Goal: Information Seeking & Learning: Learn about a topic

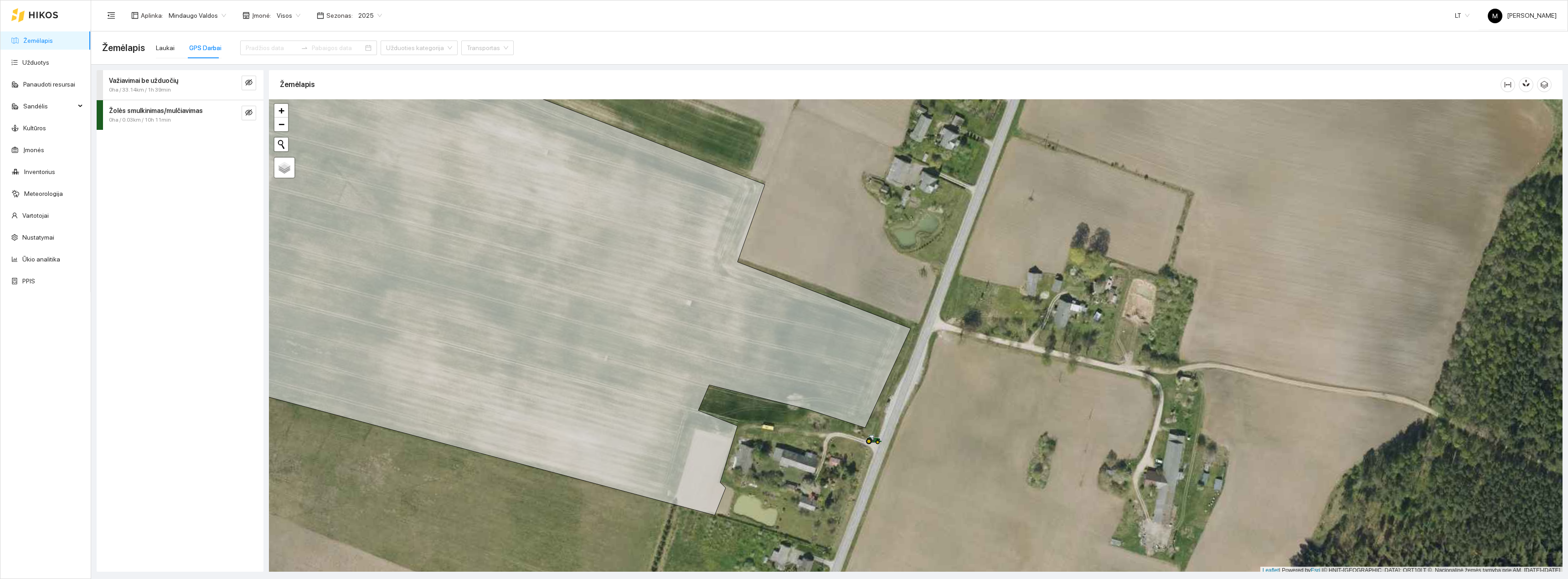
scroll to position [2, 0]
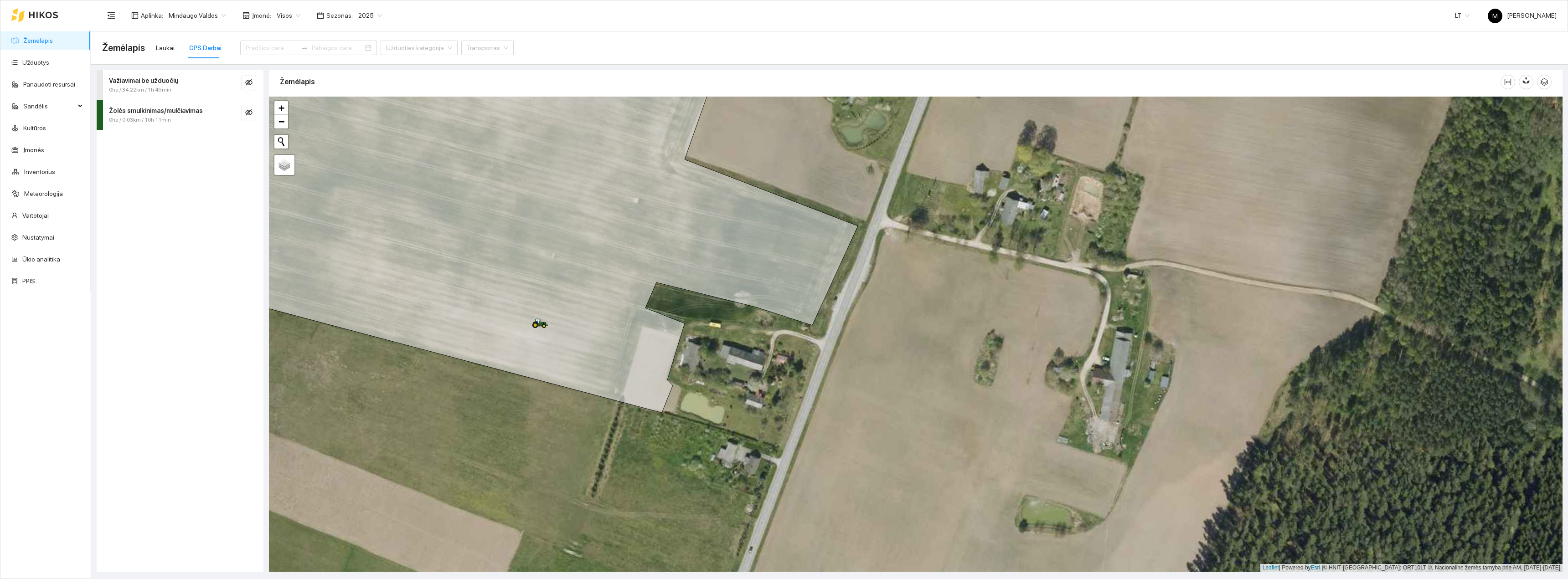
click at [791, 552] on div "+ − Nieko nerasta. Bandykite dar kartą. Žemėlapis Palydovas Leaflet | Powered b…" at bounding box center [915, 334] width 1293 height 475
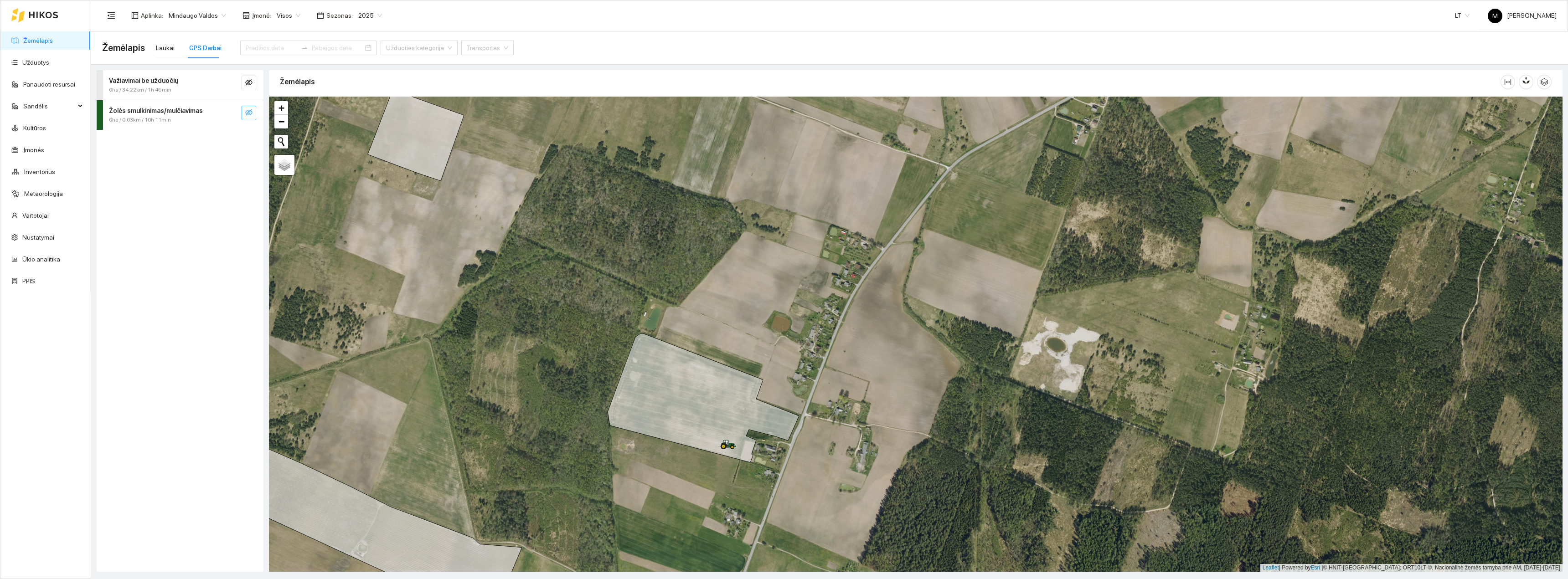
click at [249, 116] on icon "eye-invisible" at bounding box center [249, 113] width 7 height 7
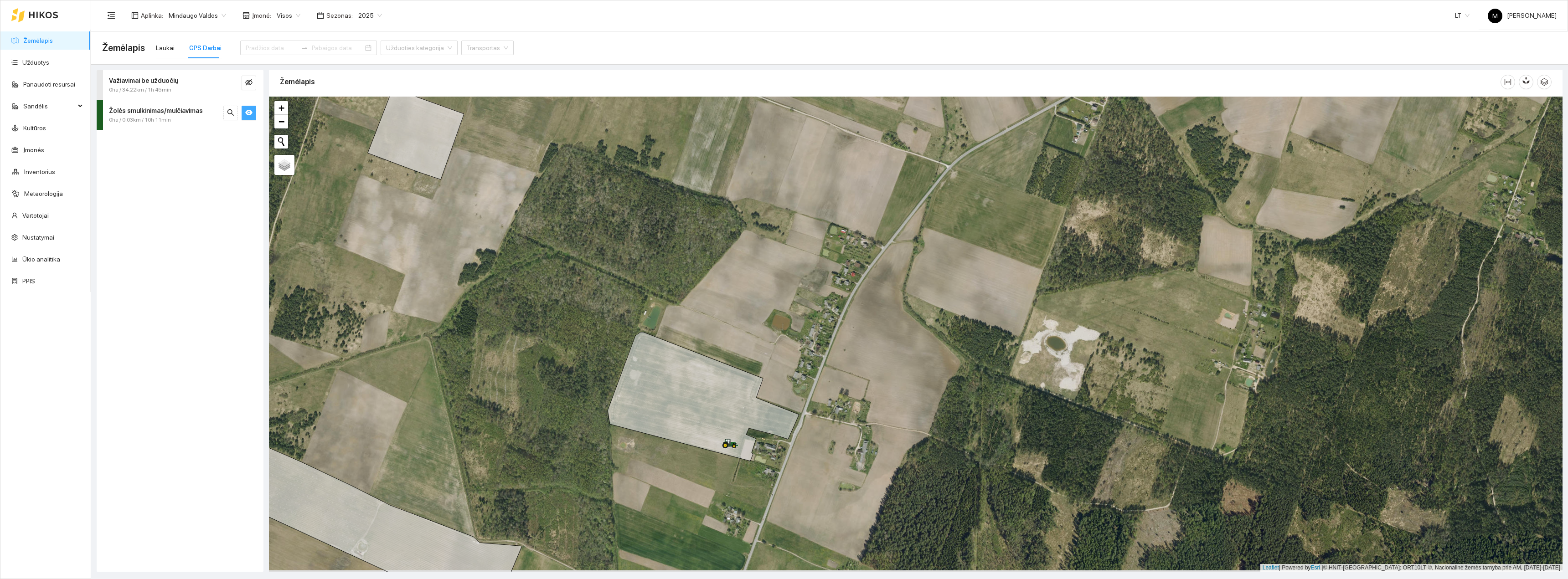
click at [741, 465] on div "Sauliaus nuo Riešutyno | Daugiametė pieva iki 5 m. 11.95 ha + − Nieko nerasta. …" at bounding box center [915, 334] width 1293 height 475
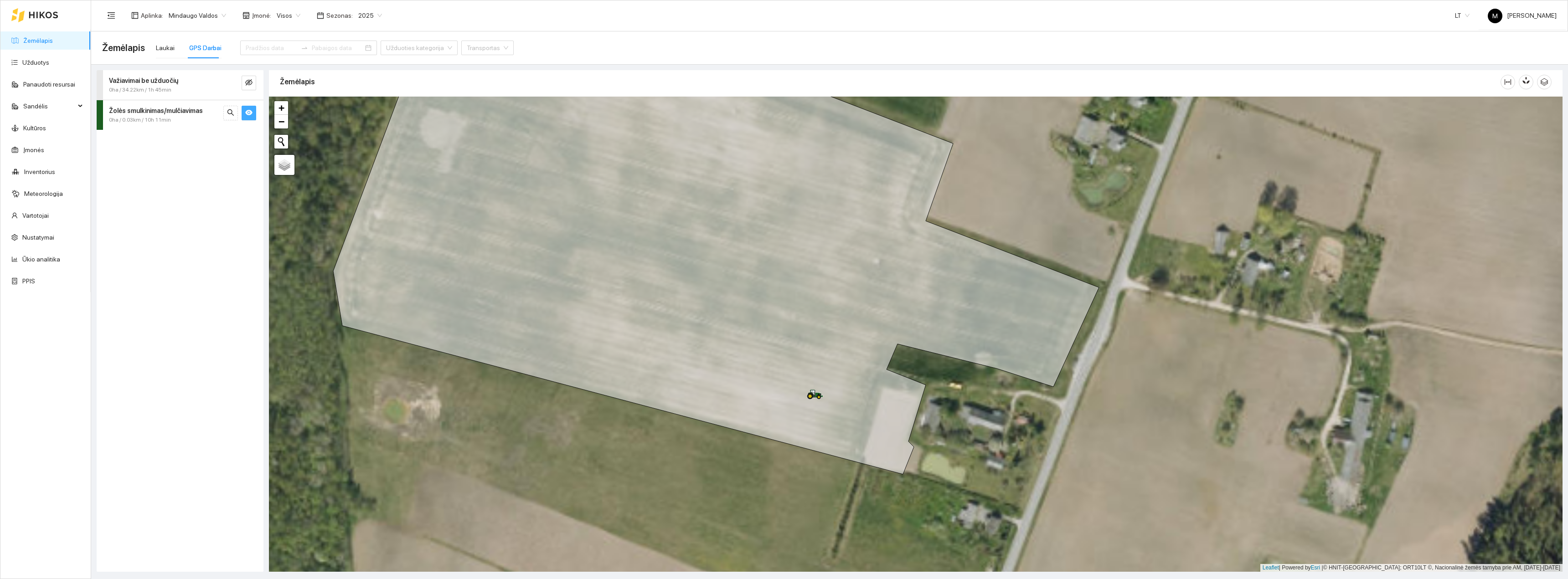
click at [0, 0] on span "Žemėlapis" at bounding box center [0, 0] width 0 height 0
click at [0, 0] on input "Žemėlapis" at bounding box center [0, 0] width 0 height 0
radio input "true"
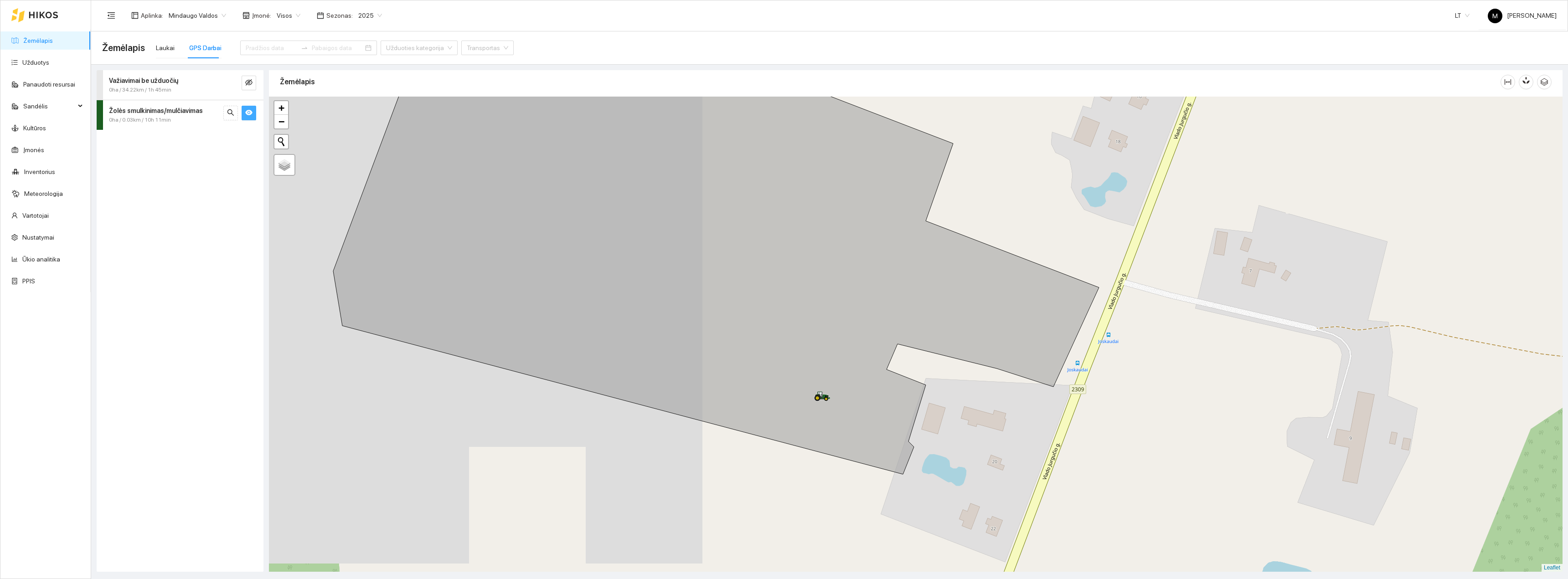
click at [173, 50] on div "Laukai GPS Darbai" at bounding box center [189, 47] width 66 height 21
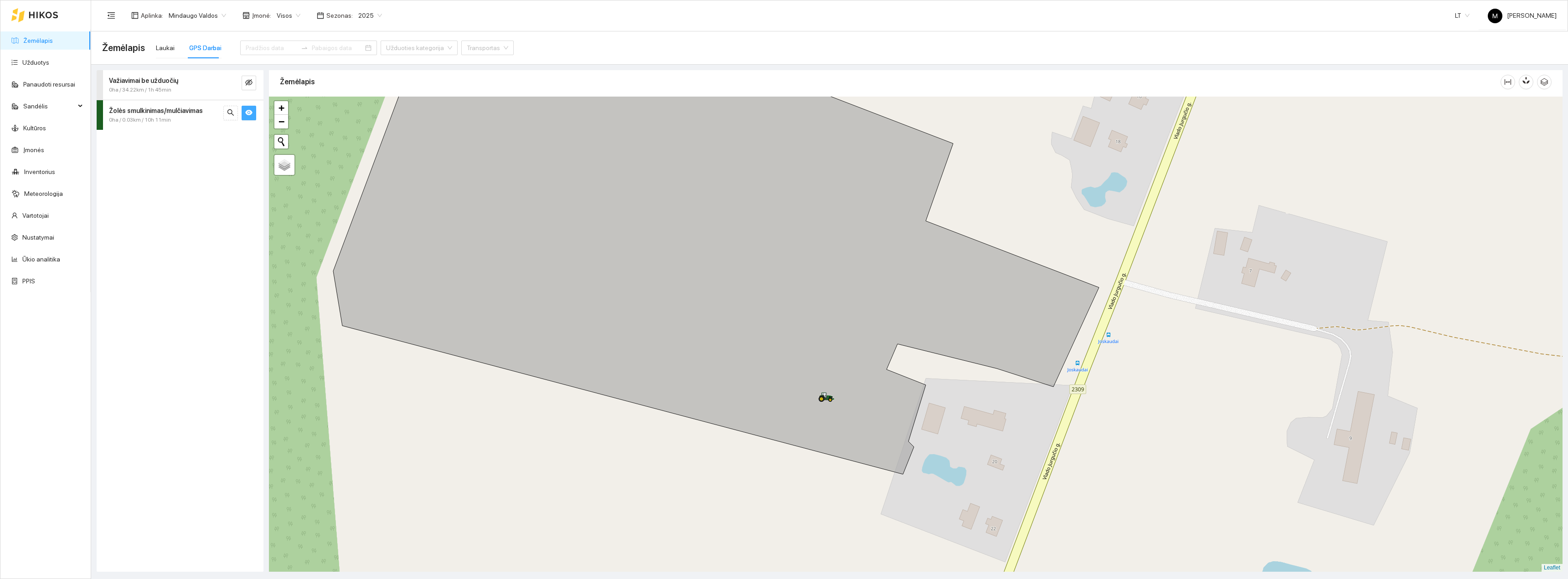
click at [173, 49] on div "Laukai GPS Darbai" at bounding box center [189, 47] width 66 height 21
click at [162, 50] on div "Laukai" at bounding box center [165, 47] width 19 height 10
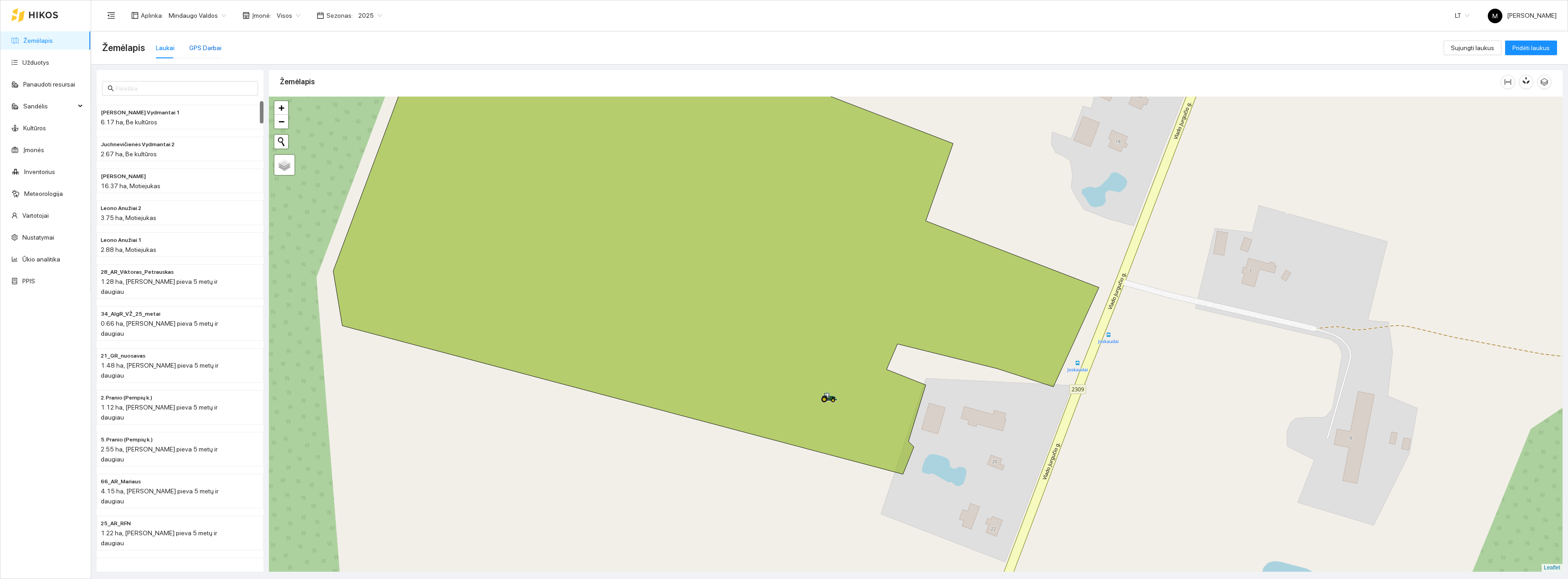
click at [201, 52] on div "GPS Darbai" at bounding box center [205, 47] width 32 height 10
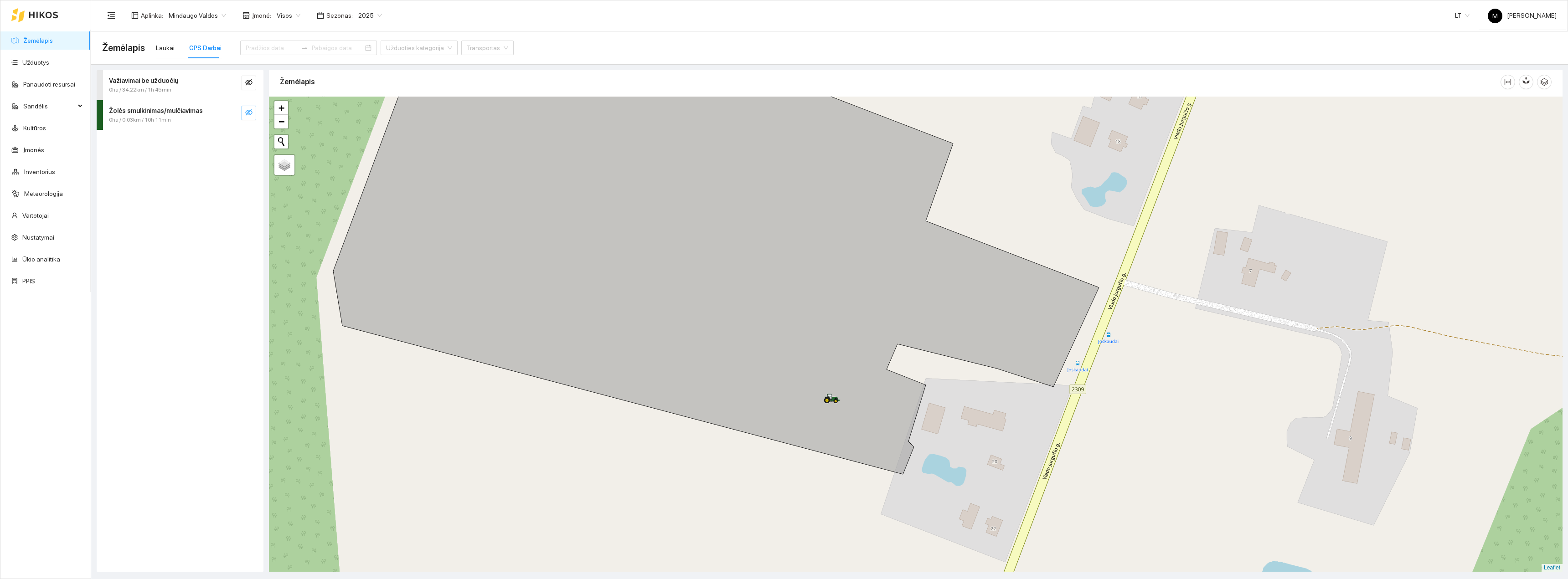
click at [248, 114] on icon "eye-invisible" at bounding box center [249, 113] width 7 height 7
click at [254, 111] on button "button" at bounding box center [249, 113] width 15 height 15
click at [267, 51] on input at bounding box center [271, 47] width 52 height 10
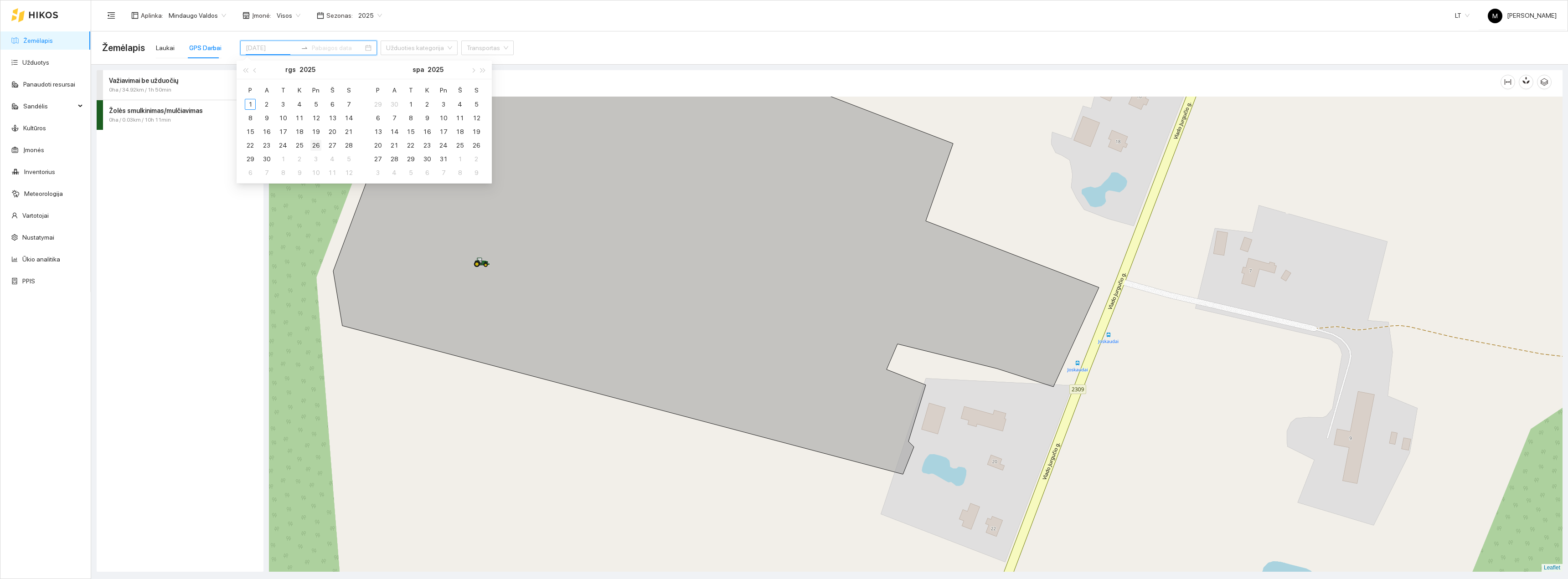
type input "[DATE]"
drag, startPoint x: 317, startPoint y: 142, endPoint x: 307, endPoint y: 146, distance: 10.8
click at [315, 143] on div "26" at bounding box center [316, 145] width 11 height 11
type input "[DATE]"
click at [317, 147] on div "26" at bounding box center [316, 145] width 11 height 11
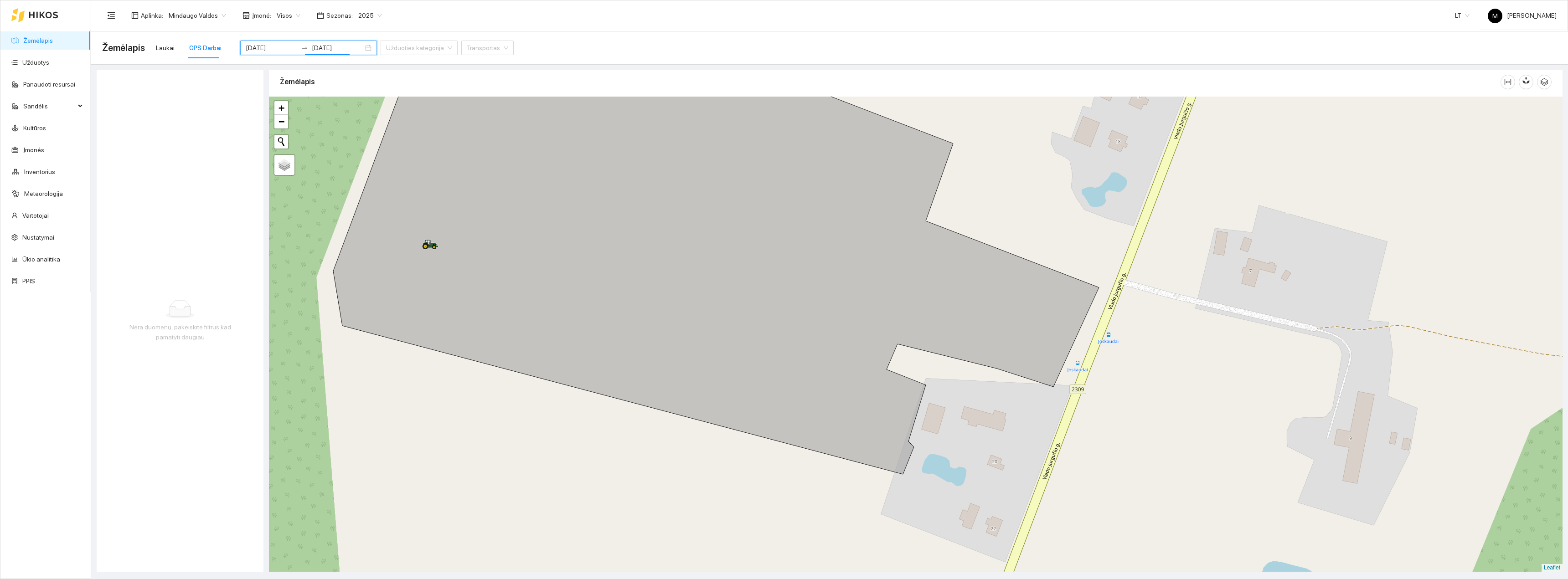
click at [223, 13] on div "Mindaugo Valdos" at bounding box center [197, 15] width 68 height 15
click at [203, 30] on div "[PERSON_NAME]" at bounding box center [195, 33] width 54 height 10
click at [211, 15] on span "[PERSON_NAME]" at bounding box center [197, 15] width 58 height 13
click at [204, 62] on span "Visos aplinkos" at bounding box center [188, 64] width 41 height 10
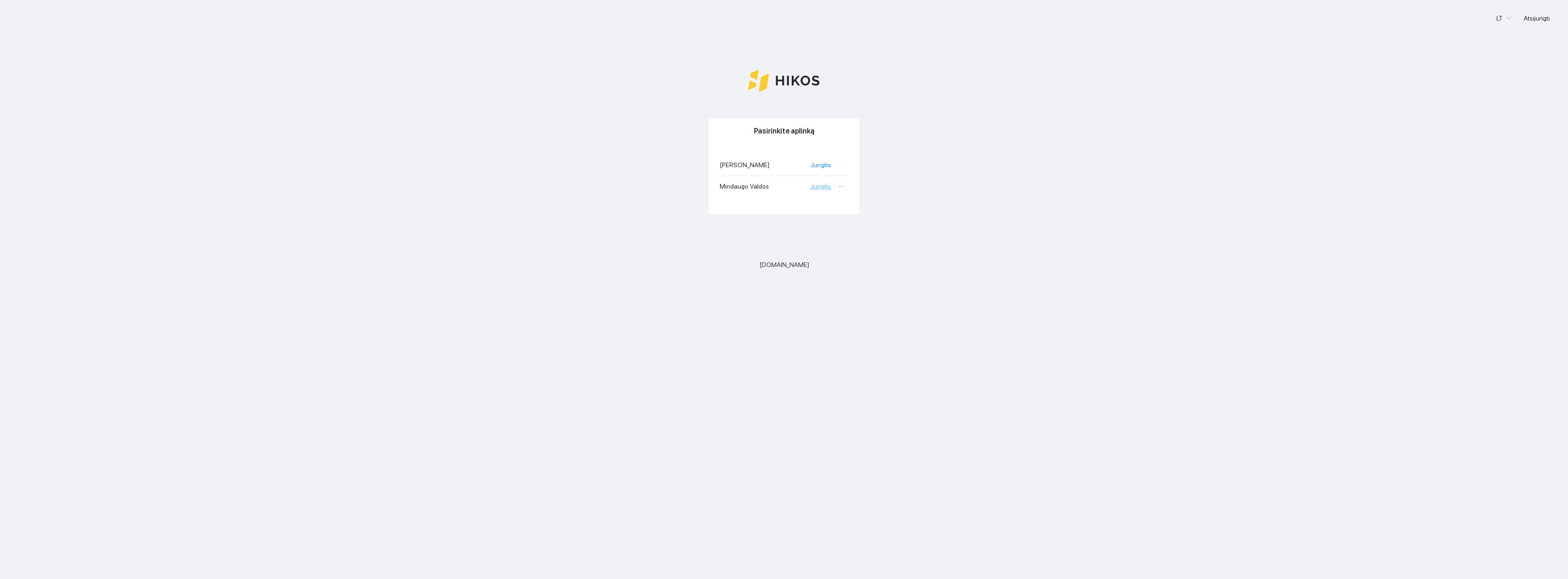
click at [814, 189] on link "Jungtis" at bounding box center [821, 186] width 21 height 7
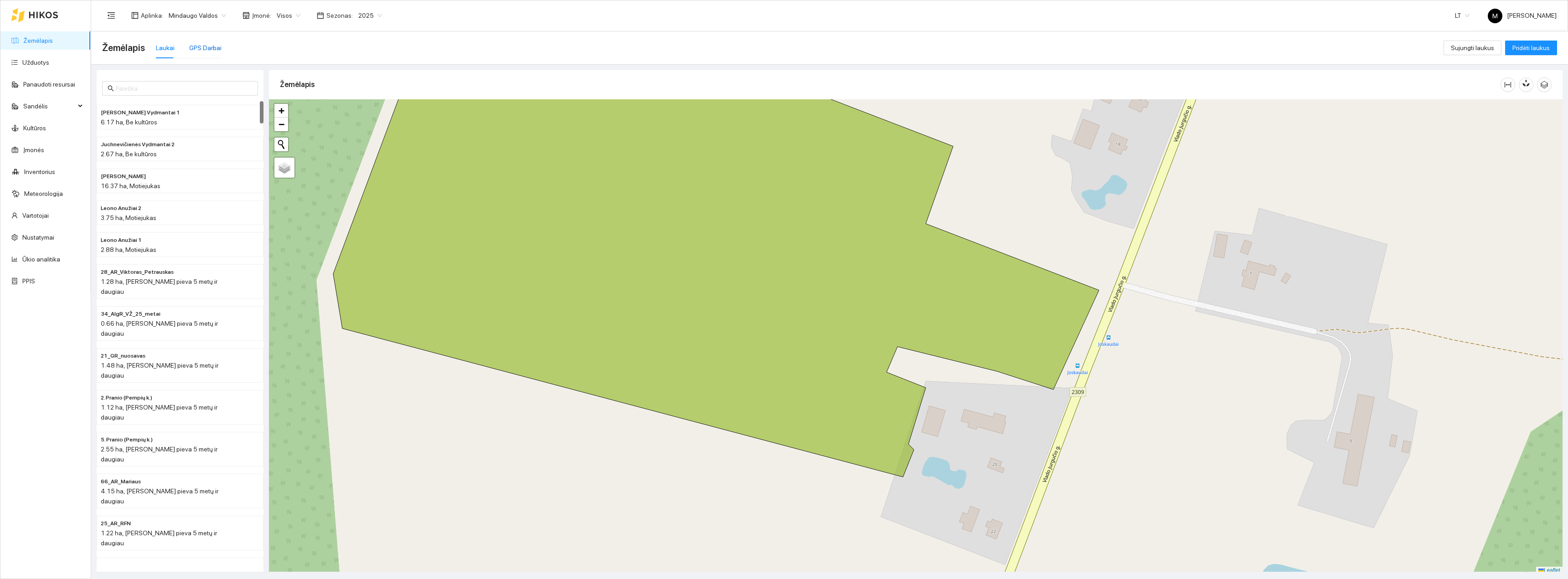
click at [210, 52] on div "GPS Darbai" at bounding box center [205, 47] width 32 height 10
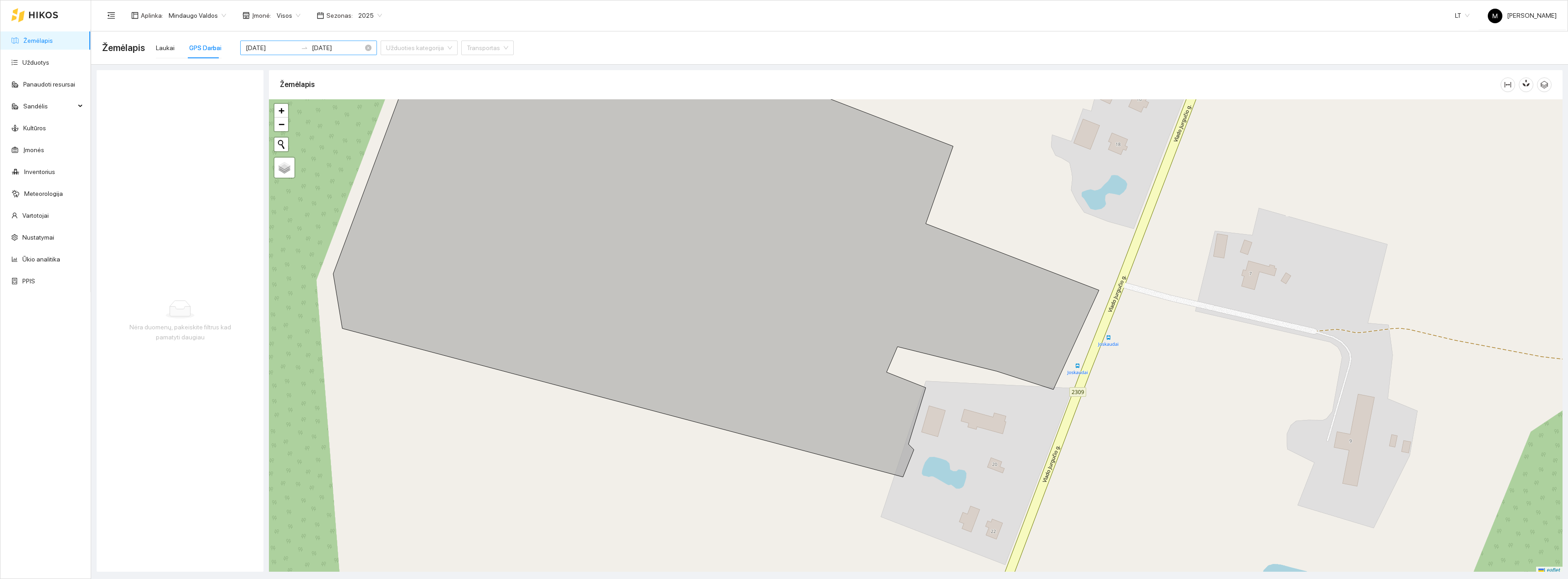
click at [281, 47] on input "[DATE]" at bounding box center [271, 47] width 52 height 10
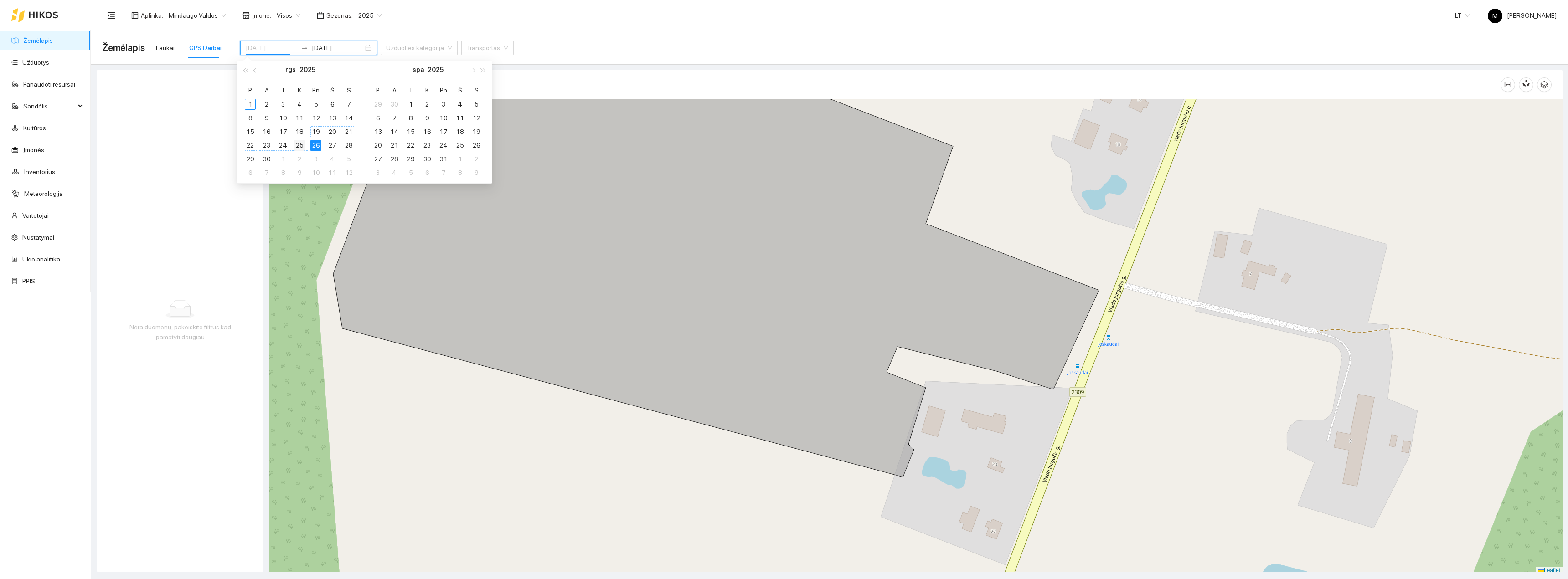
type input "[DATE]"
click at [302, 144] on div "25" at bounding box center [299, 145] width 11 height 11
type input "[DATE]"
click at [301, 144] on div "25" at bounding box center [299, 145] width 11 height 11
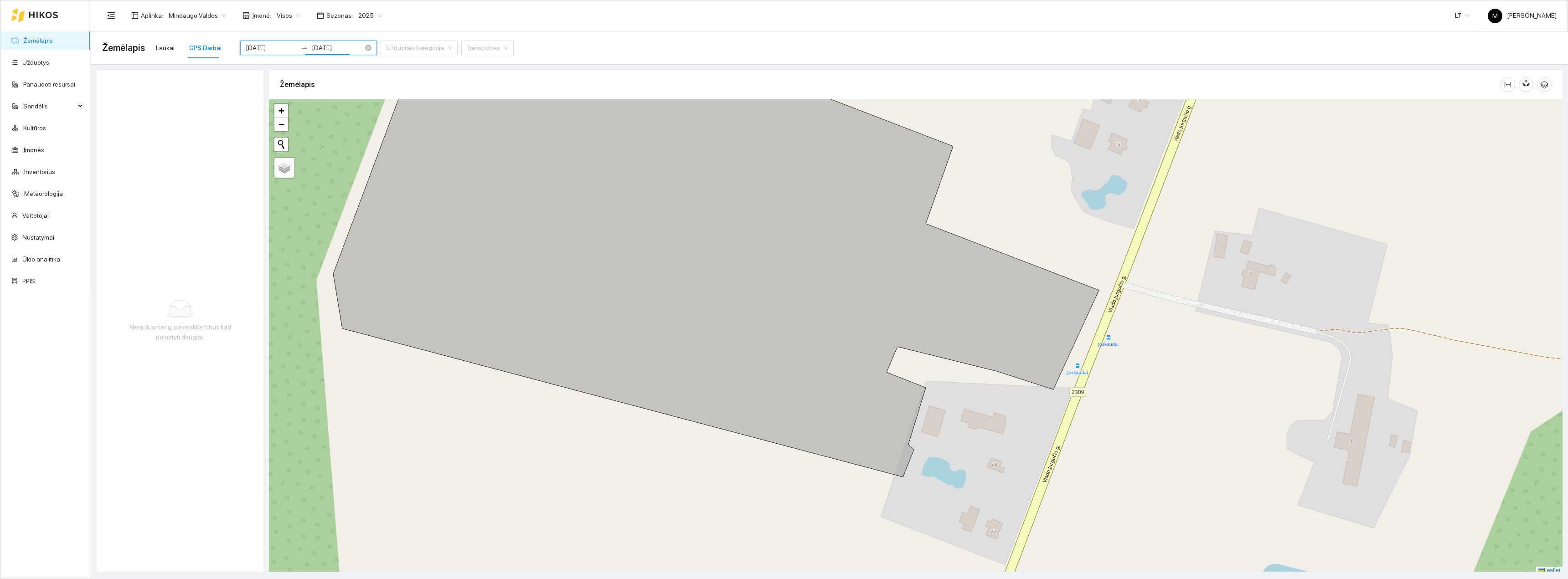
click at [301, 47] on icon "swap-right" at bounding box center [304, 48] width 7 height 7
click at [266, 49] on input at bounding box center [271, 47] width 52 height 10
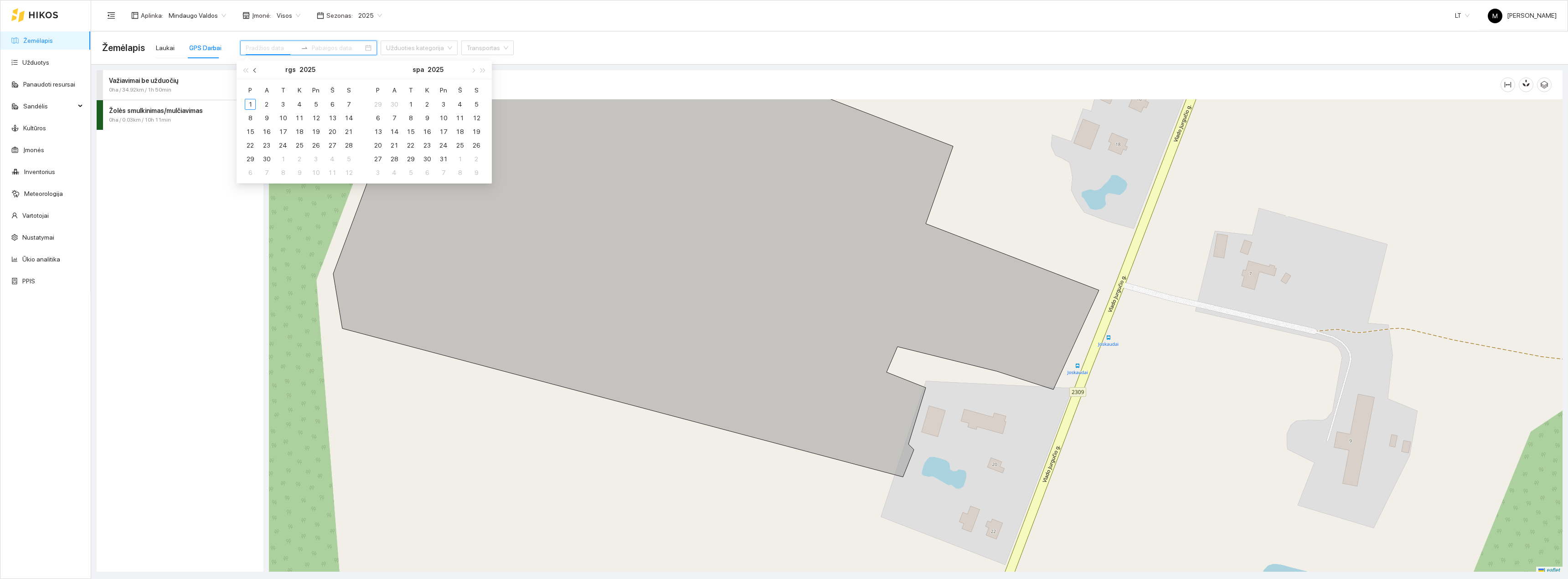
click at [255, 69] on span "button" at bounding box center [255, 70] width 4 height 4
type input "[DATE]"
click at [266, 158] on div "26" at bounding box center [267, 159] width 11 height 11
type input "[DATE]"
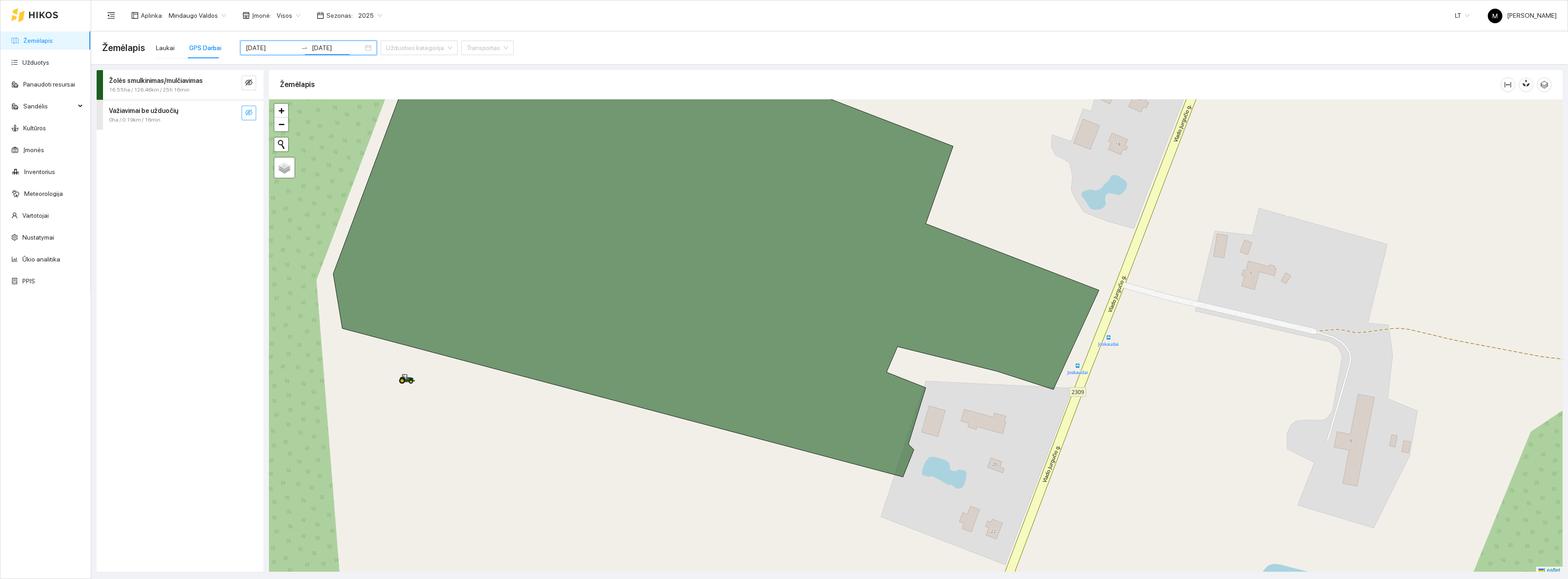
click at [251, 115] on icon "eye-invisible" at bounding box center [249, 113] width 7 height 7
click at [249, 81] on icon "eye-invisible" at bounding box center [249, 82] width 7 height 6
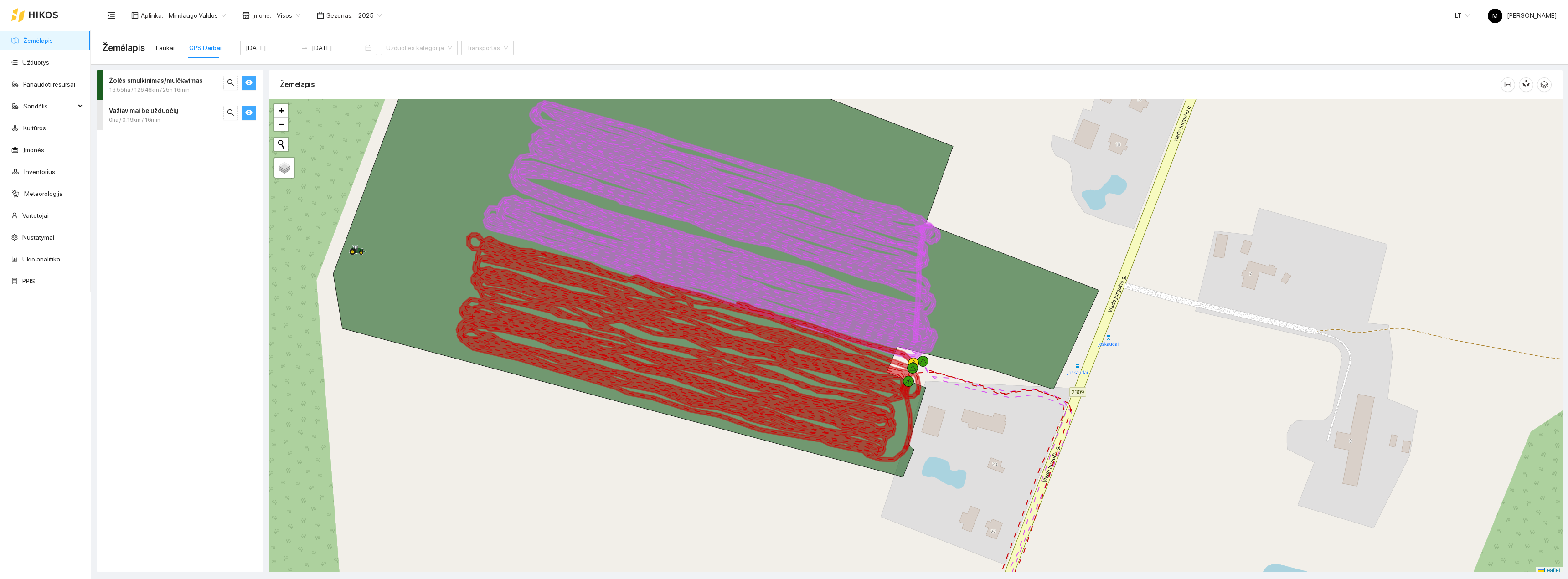
scroll to position [2, 0]
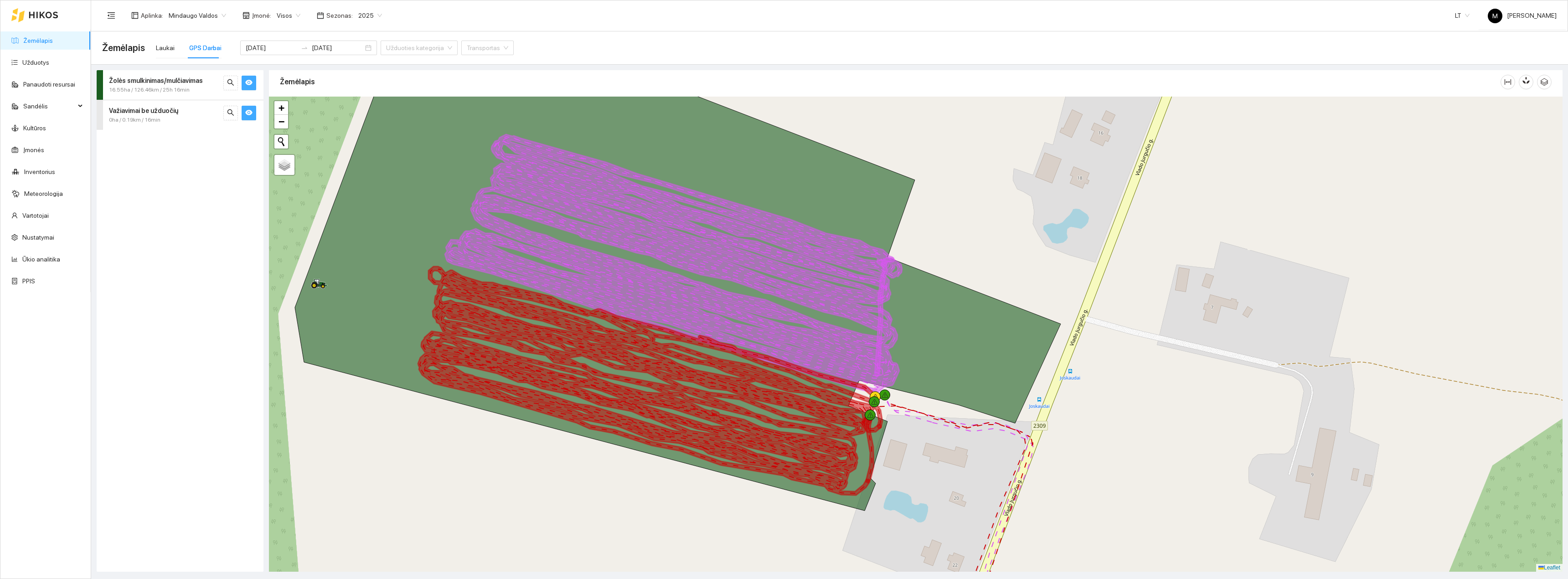
drag, startPoint x: 466, startPoint y: 426, endPoint x: 409, endPoint y: 515, distance: 105.7
click at [411, 505] on div at bounding box center [915, 334] width 1293 height 475
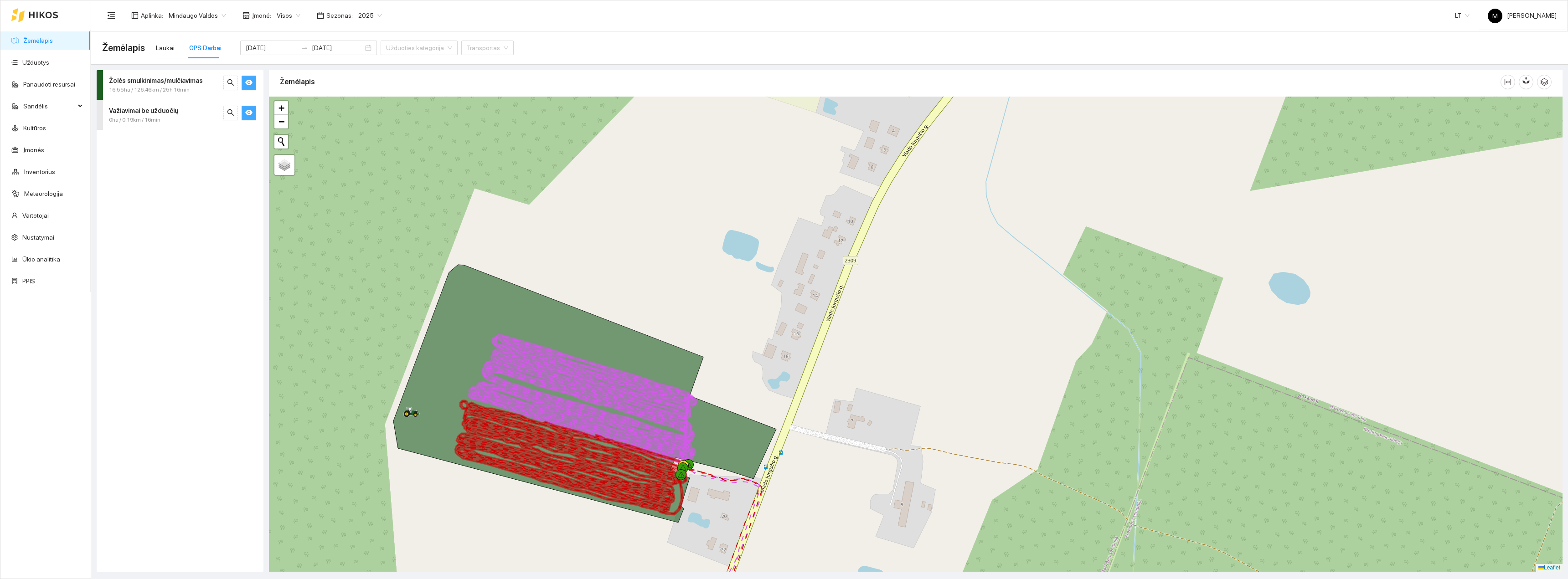
click at [141, 86] on span "16.55ha / 126.46km / 25h 16min" at bounding box center [149, 90] width 81 height 9
click at [114, 148] on icon "right" at bounding box center [114, 150] width 5 height 5
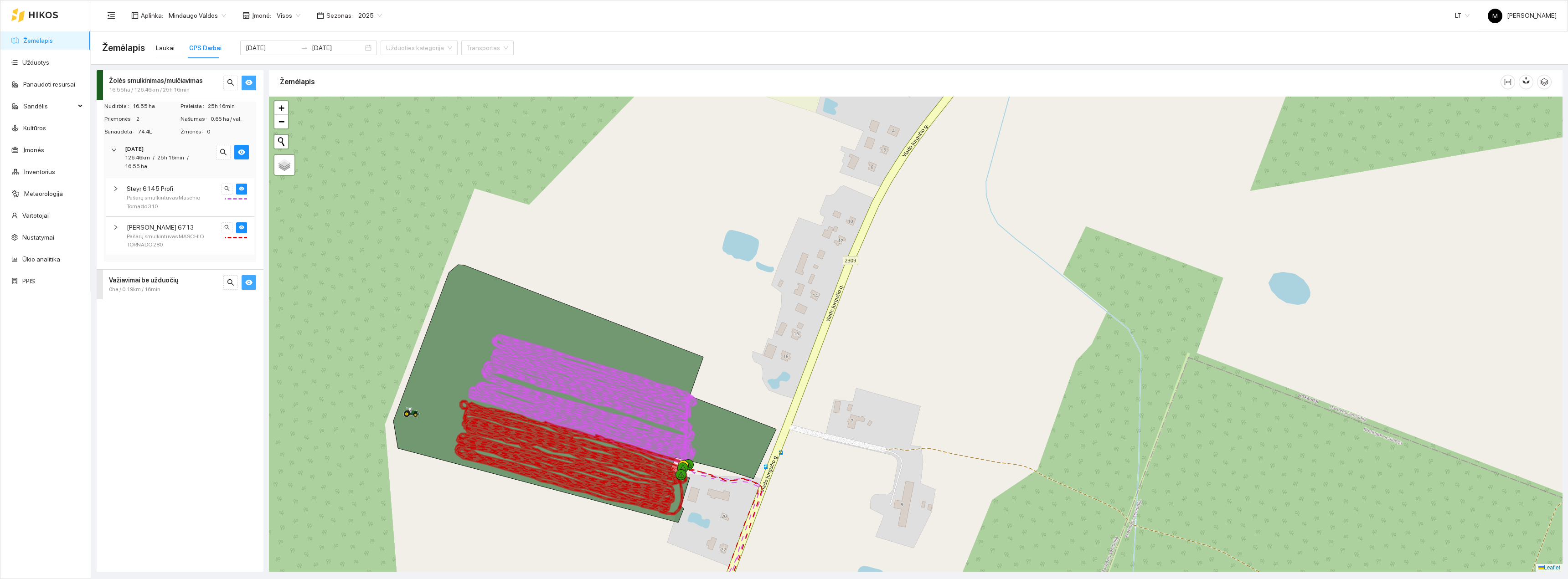
click at [115, 192] on div at bounding box center [119, 189] width 11 height 10
click at [244, 188] on icon "eye" at bounding box center [241, 189] width 5 height 5
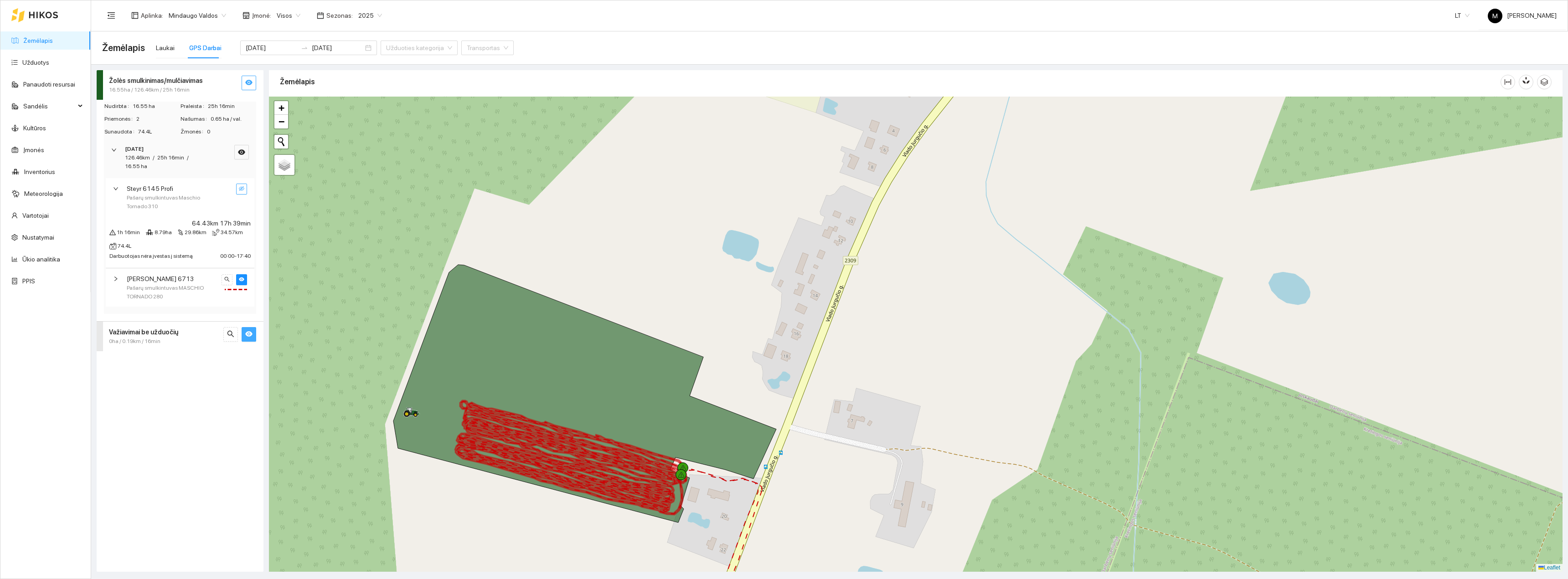
click at [243, 188] on icon "eye-invisible" at bounding box center [241, 188] width 5 height 4
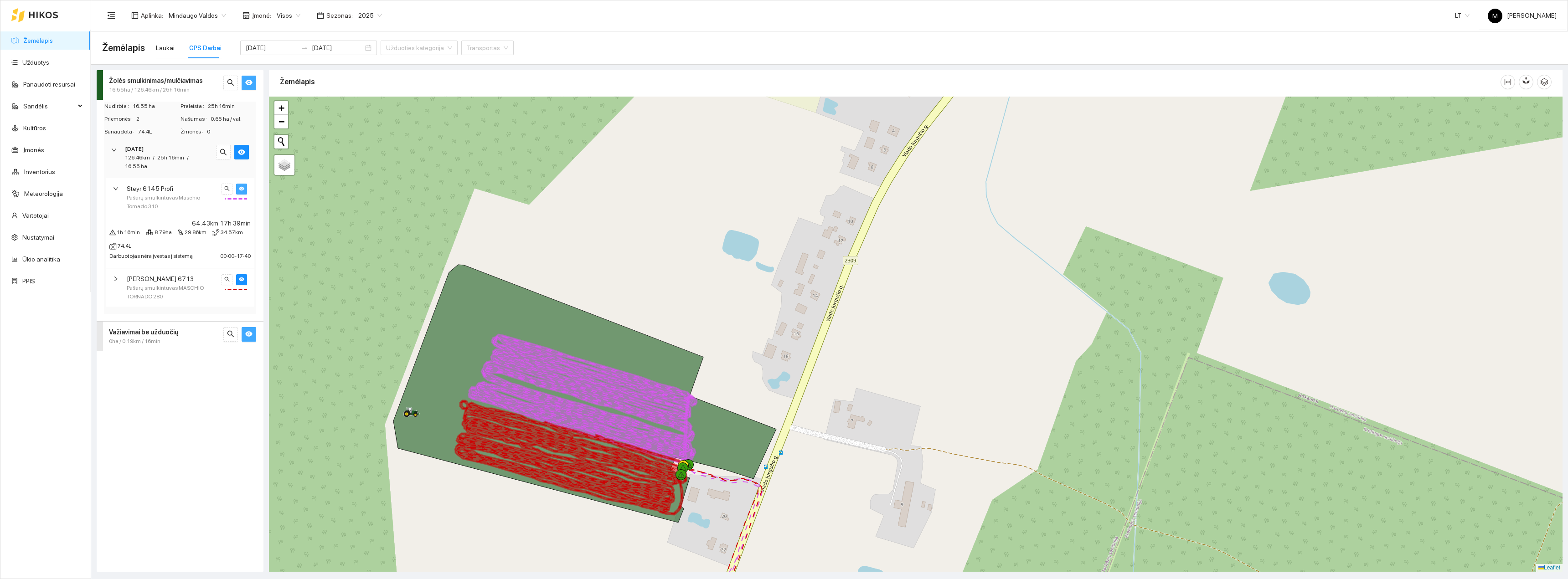
click at [118, 279] on icon "right" at bounding box center [116, 279] width 5 height 5
click at [243, 279] on icon "eye" at bounding box center [241, 279] width 5 height 4
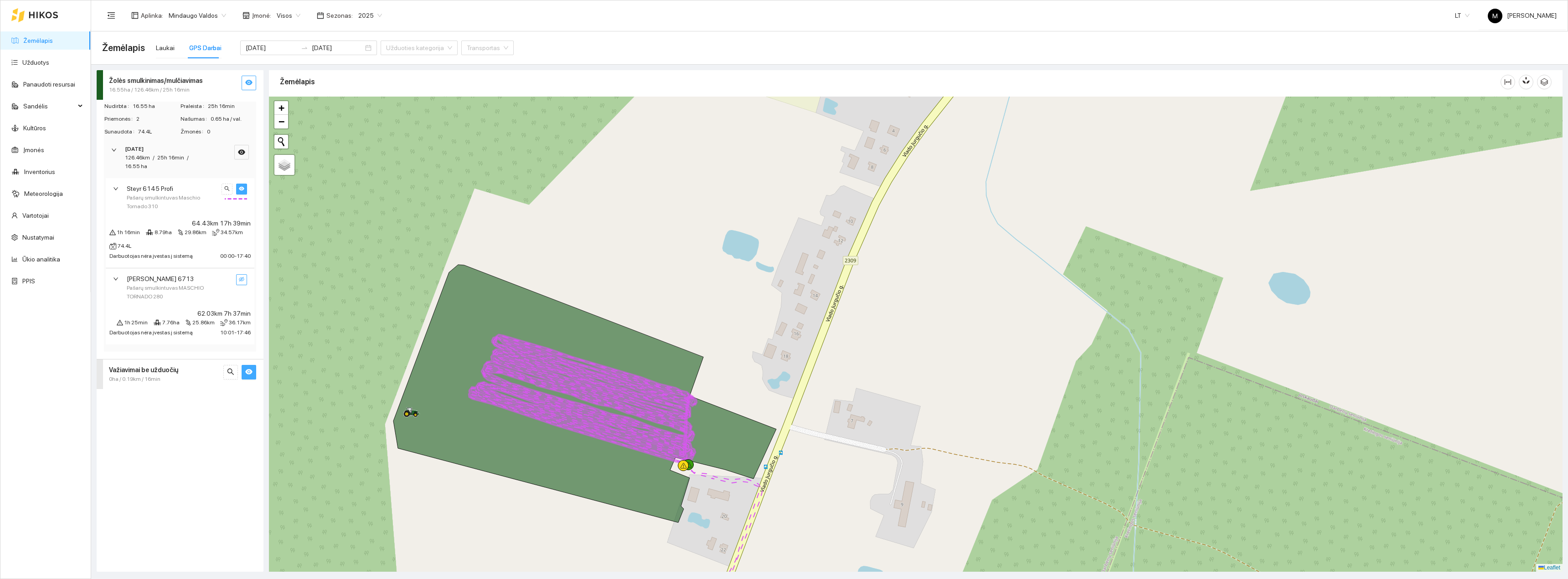
click at [243, 279] on icon "eye-invisible" at bounding box center [241, 279] width 5 height 5
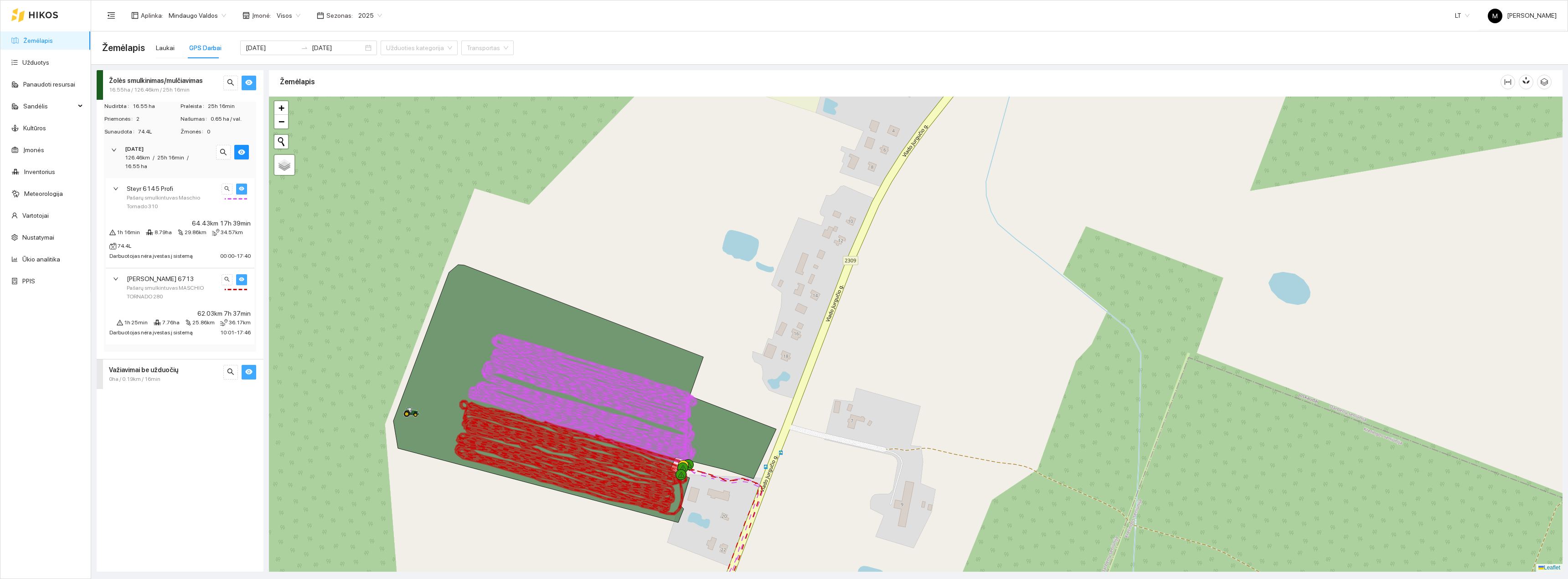
click at [118, 279] on icon "right" at bounding box center [116, 279] width 5 height 5
click at [117, 187] on icon "right" at bounding box center [116, 189] width 5 height 5
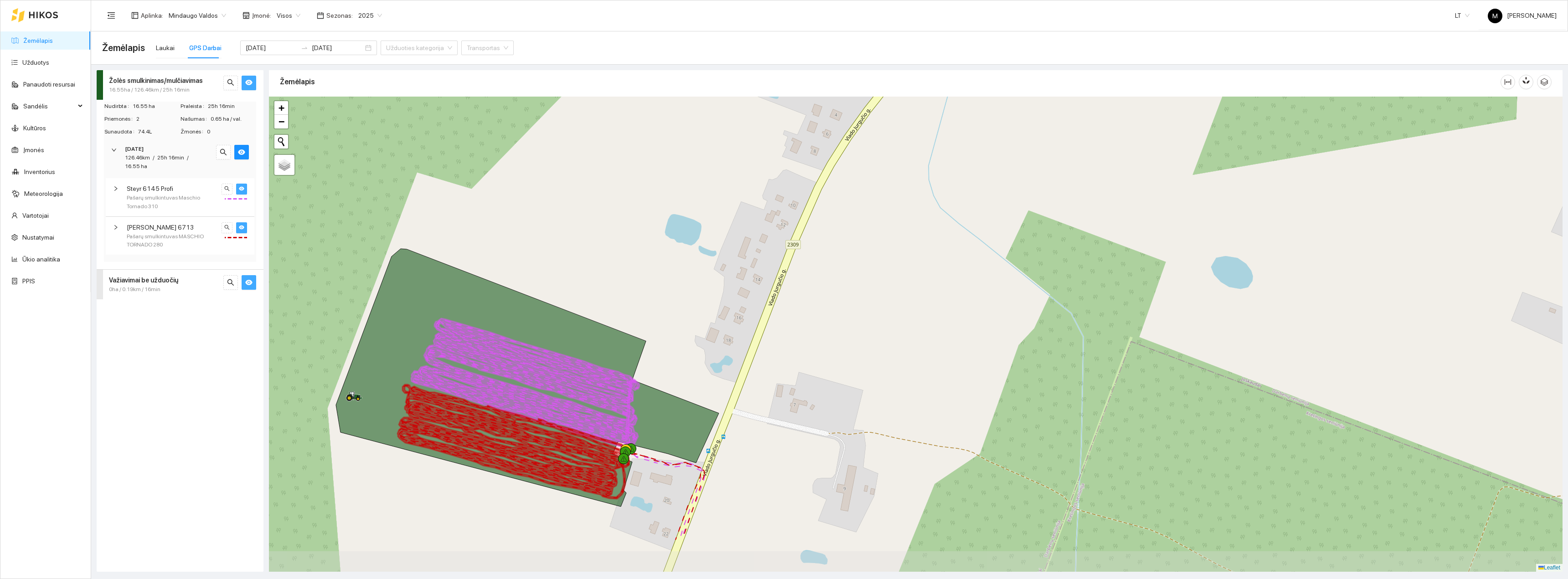
drag, startPoint x: 545, startPoint y: 529, endPoint x: 499, endPoint y: 464, distance: 79.6
click at [496, 462] on icon at bounding box center [513, 442] width 232 height 114
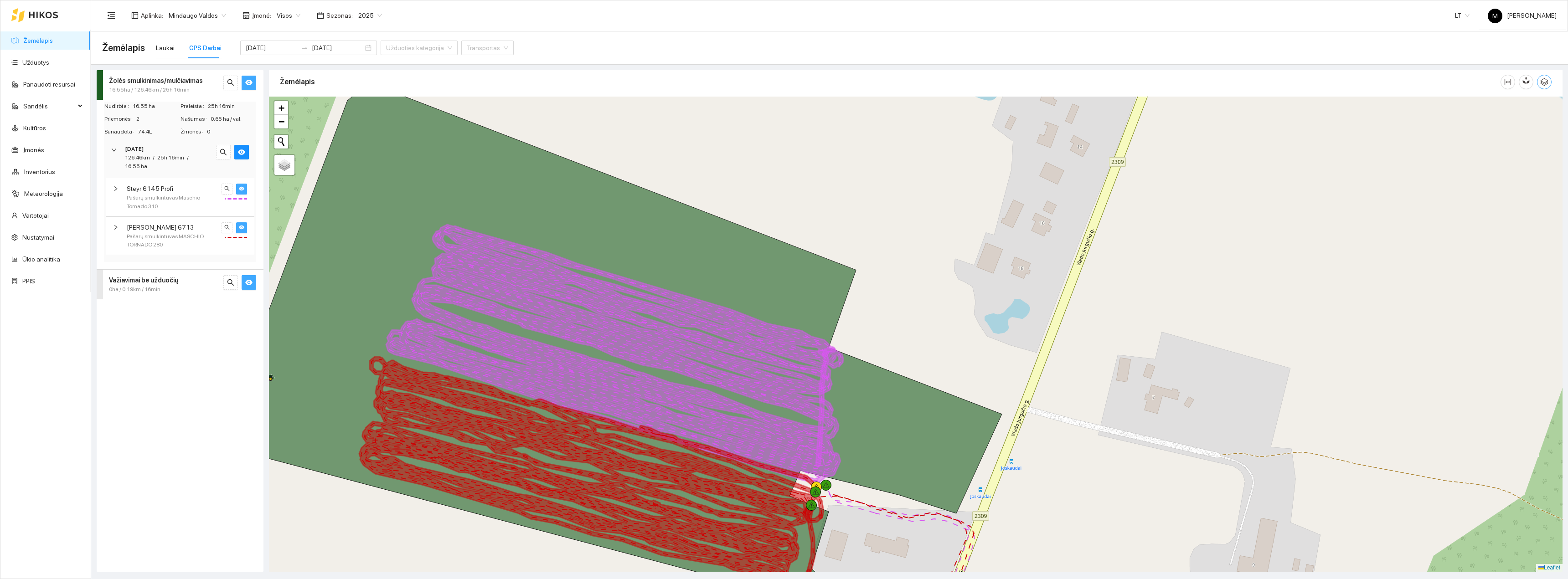
click at [1548, 86] on button "button" at bounding box center [1544, 82] width 15 height 15
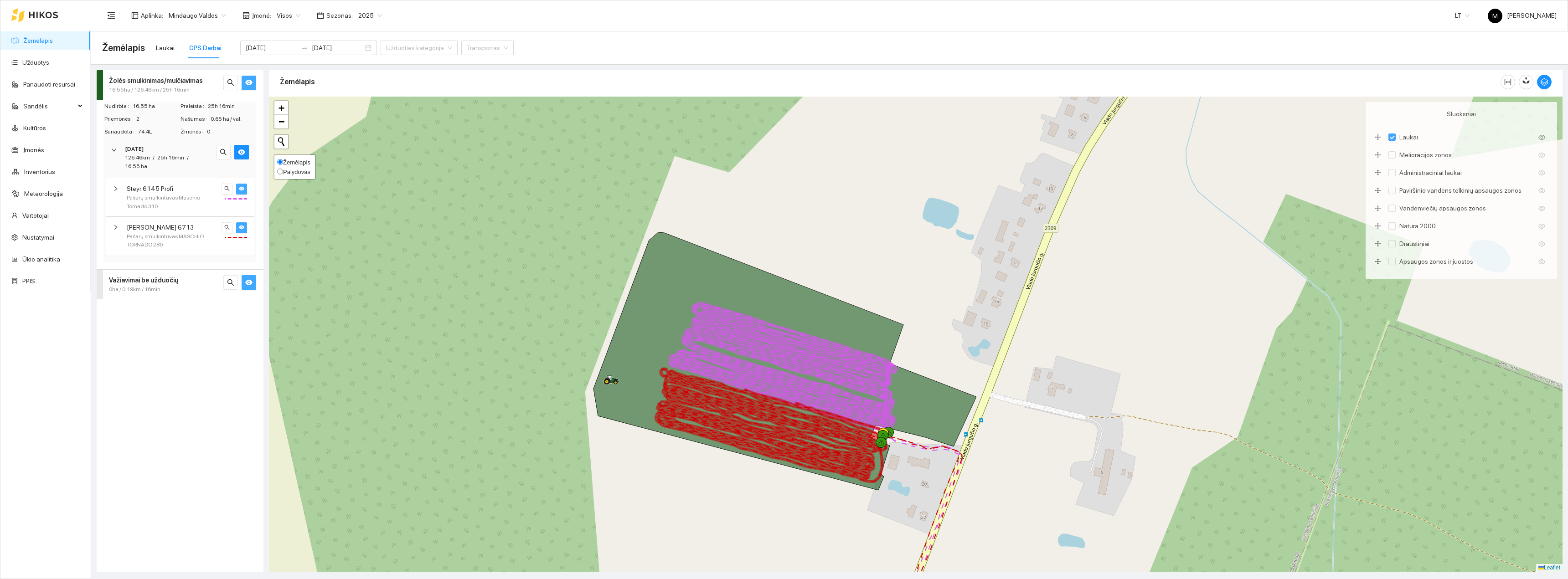
click at [295, 173] on span "Palydovas" at bounding box center [296, 172] width 27 height 7
click at [283, 173] on input "Palydovas" at bounding box center [280, 172] width 6 height 6
radio input "true"
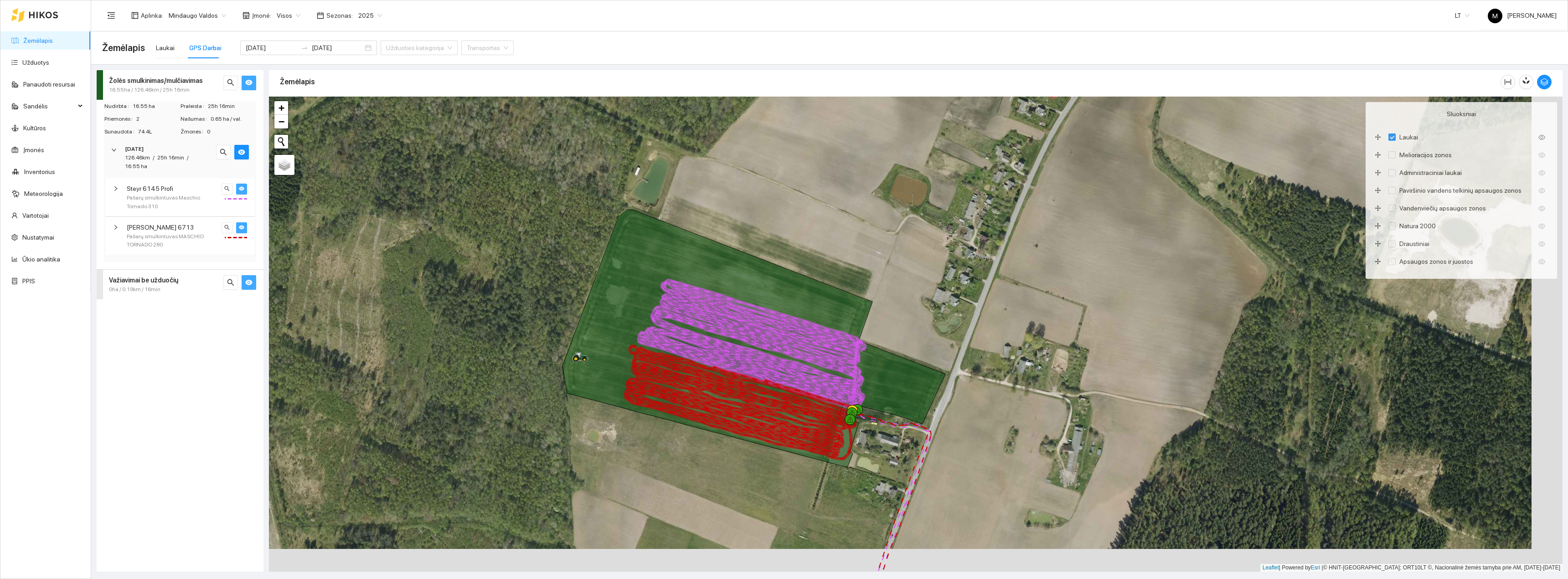
drag, startPoint x: 771, startPoint y: 511, endPoint x: 718, endPoint y: 471, distance: 66.4
click at [718, 471] on div at bounding box center [915, 334] width 1293 height 475
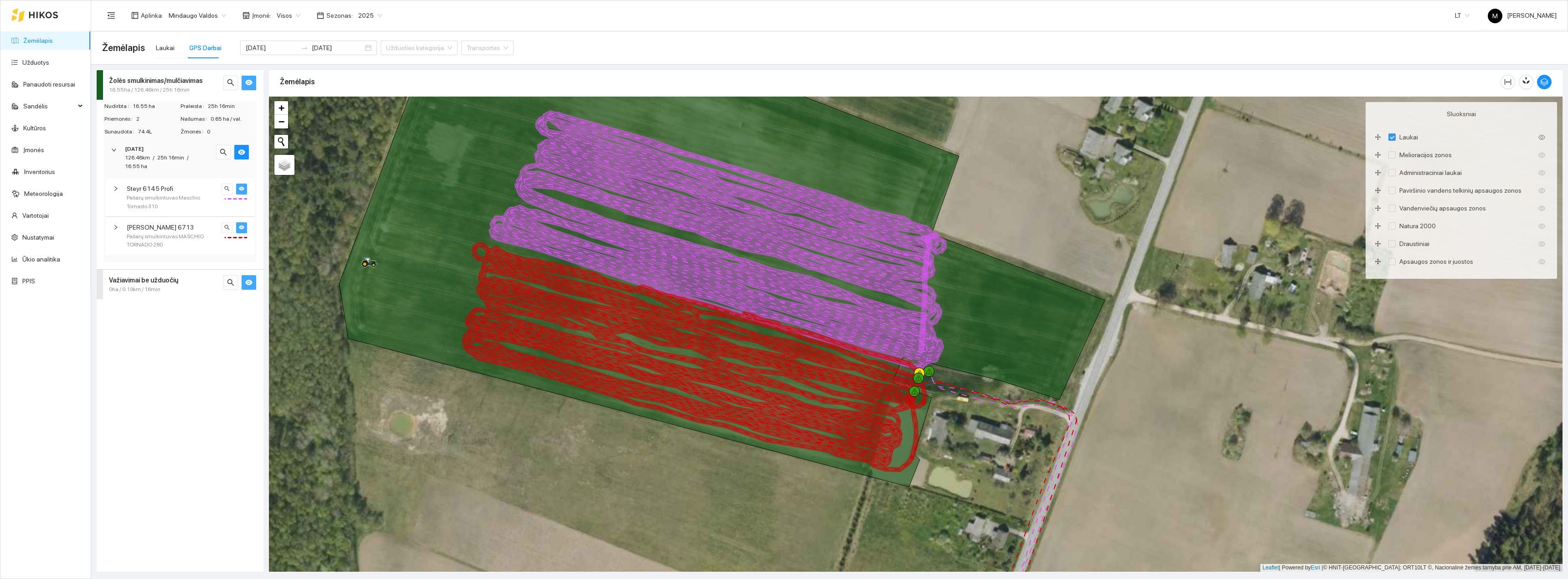
drag, startPoint x: 746, startPoint y: 468, endPoint x: 719, endPoint y: 524, distance: 62.2
click at [719, 524] on div at bounding box center [915, 334] width 1293 height 475
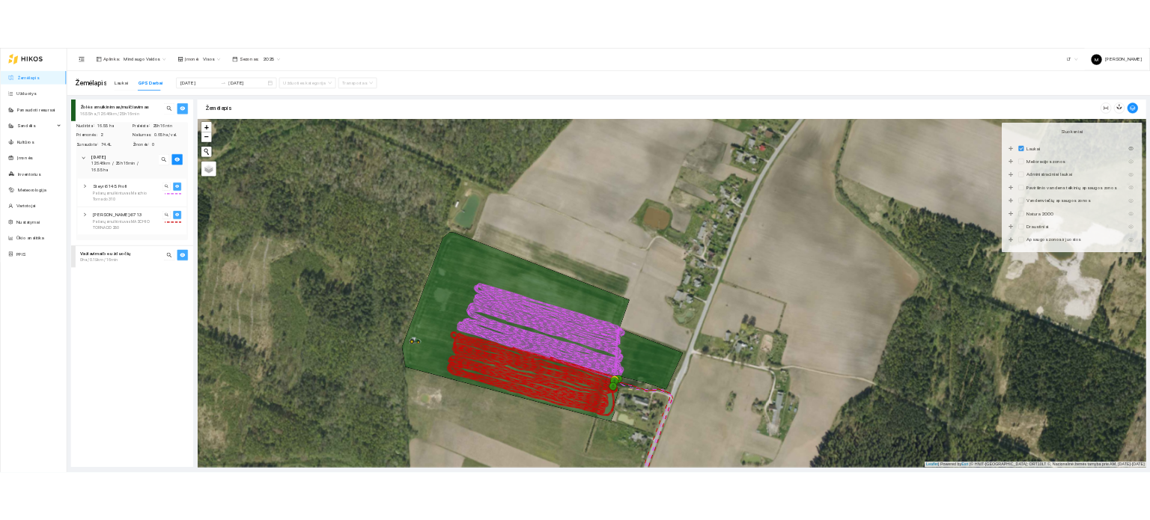
scroll to position [4, 0]
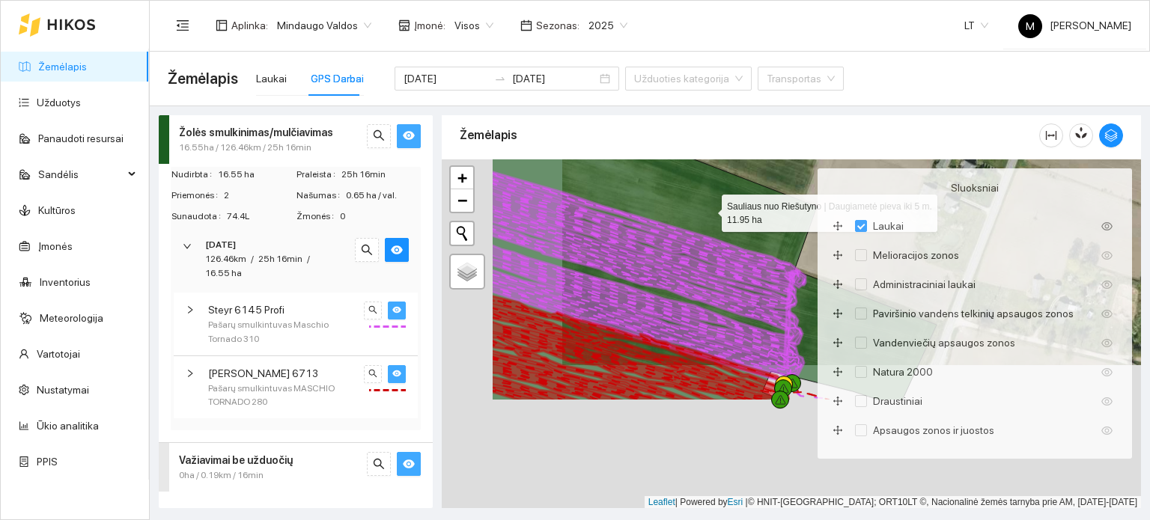
drag, startPoint x: 607, startPoint y: 329, endPoint x: 714, endPoint y: 206, distance: 163.5
click at [719, 197] on icon at bounding box center [714, 241] width 445 height 319
